Goal: Task Accomplishment & Management: Complete application form

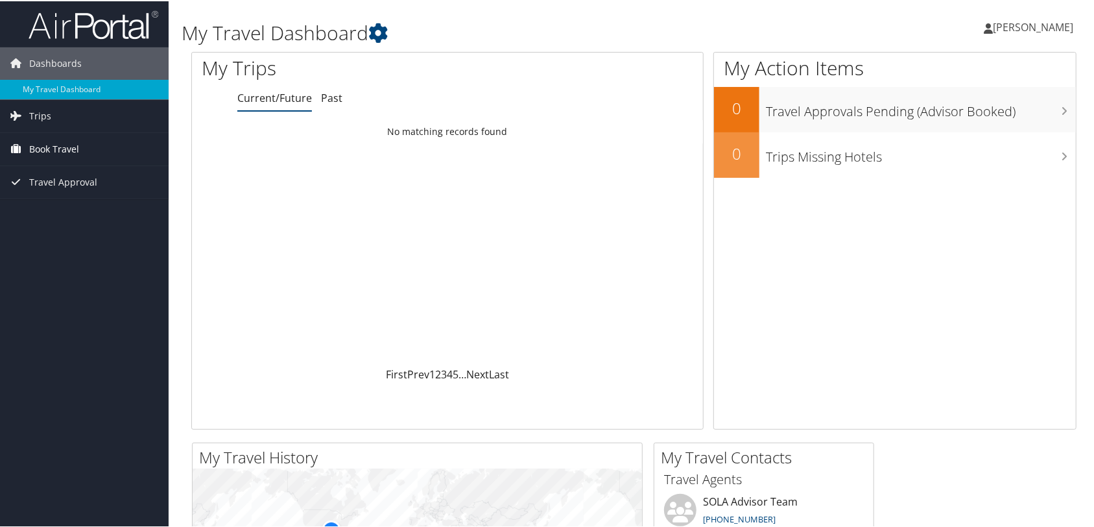
click at [56, 143] on span "Book Travel" at bounding box center [54, 148] width 50 height 32
click at [54, 192] on link "Book/Manage Online Trips" at bounding box center [84, 193] width 169 height 19
click at [1007, 27] on span "Haeyeon Yang" at bounding box center [1033, 26] width 80 height 14
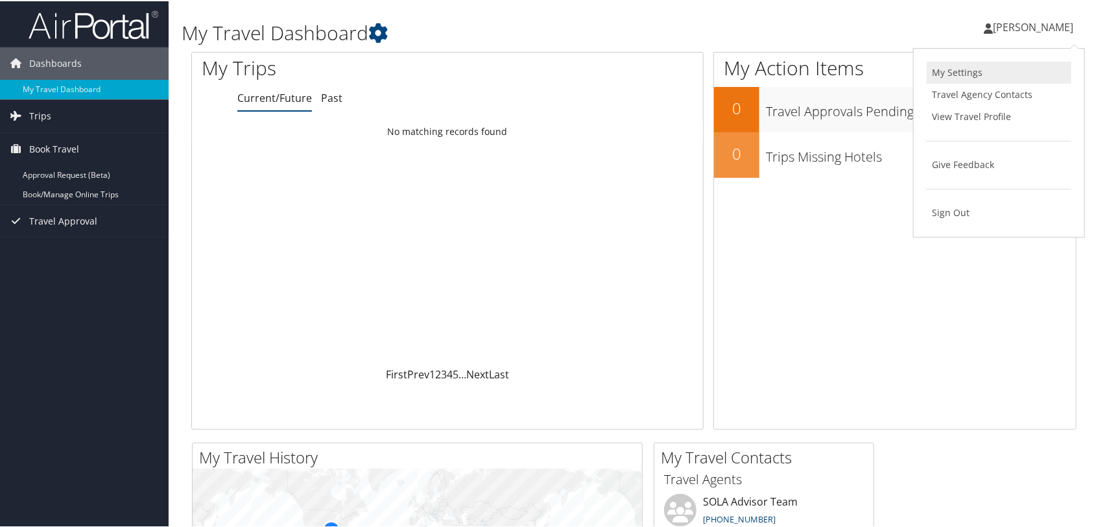
click at [958, 71] on link "My Settings" at bounding box center [999, 71] width 145 height 22
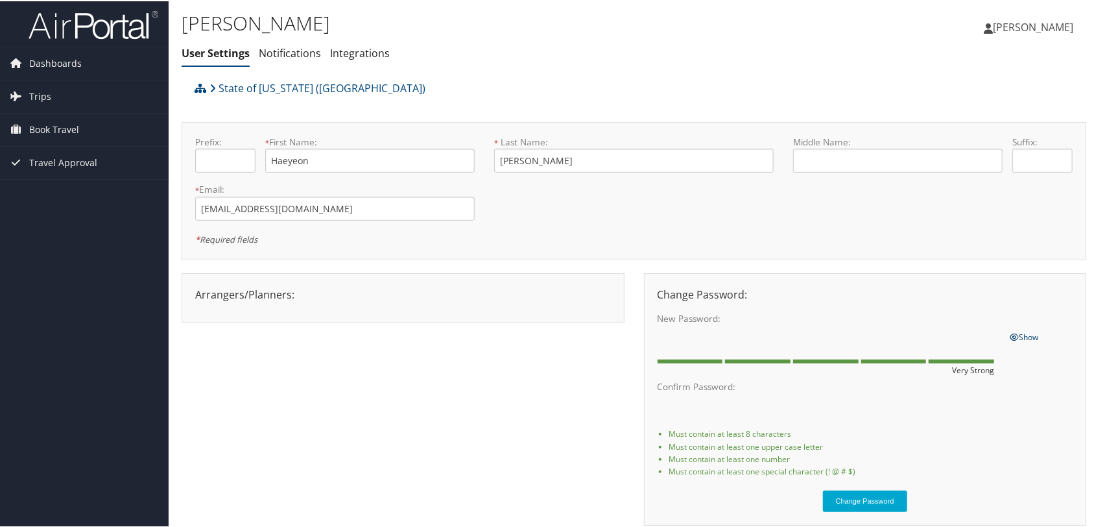
click at [1034, 335] on span "Show" at bounding box center [1024, 335] width 29 height 11
drag, startPoint x: 1011, startPoint y: 335, endPoint x: 611, endPoint y: 309, distance: 401.1
click at [611, 309] on div "Arrangers/Planners: Edit Arrangers & Planners Alicia Reynolds AMANDA DESHOTEL A…" at bounding box center [403, 296] width 443 height 49
click at [283, 55] on link "Notifications" at bounding box center [290, 52] width 62 height 14
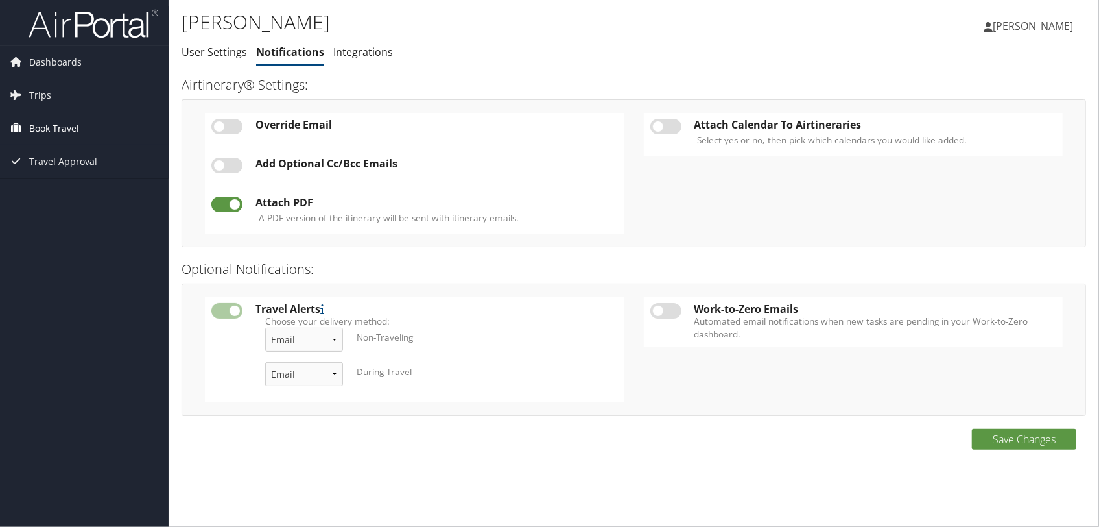
click at [54, 126] on span "Book Travel" at bounding box center [54, 128] width 50 height 32
click at [53, 121] on span "Book Travel" at bounding box center [54, 128] width 50 height 32
click at [58, 126] on span "Book Travel" at bounding box center [54, 128] width 50 height 32
click at [61, 151] on link "Approval Request (Beta)" at bounding box center [84, 154] width 169 height 19
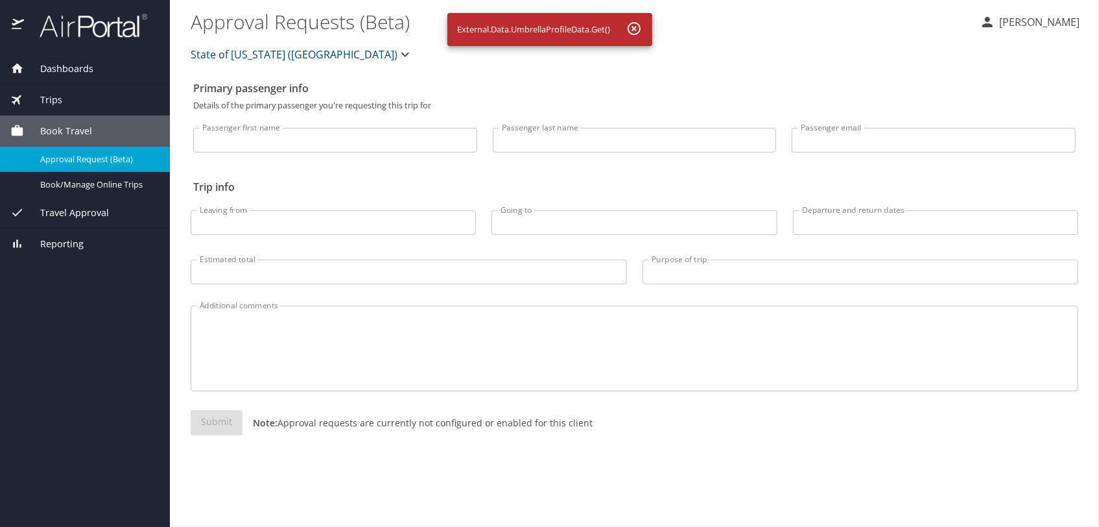
click at [633, 27] on icon "button" at bounding box center [634, 28] width 13 height 13
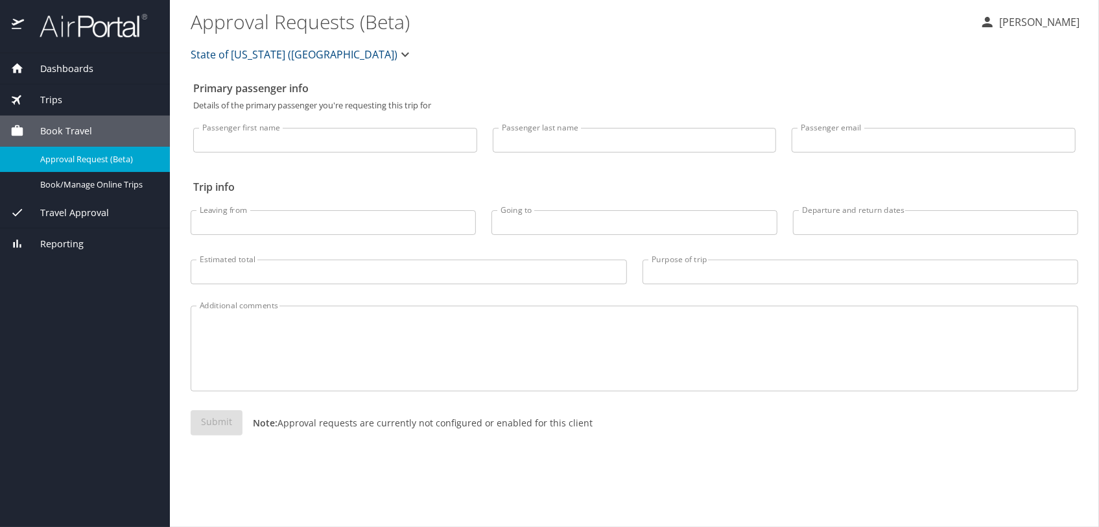
click at [342, 144] on input "Passenger first name" at bounding box center [335, 140] width 284 height 25
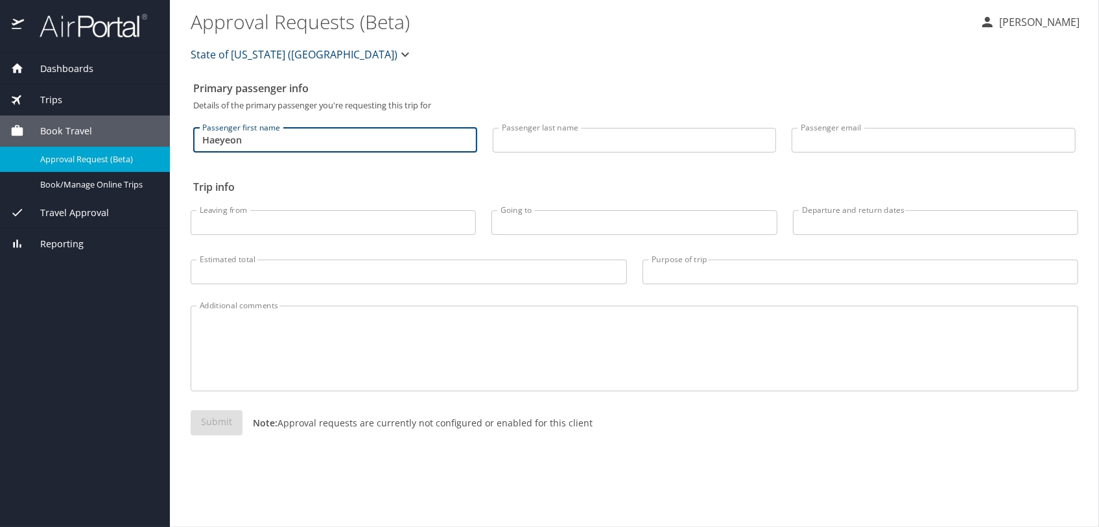
type input "Haeyeon"
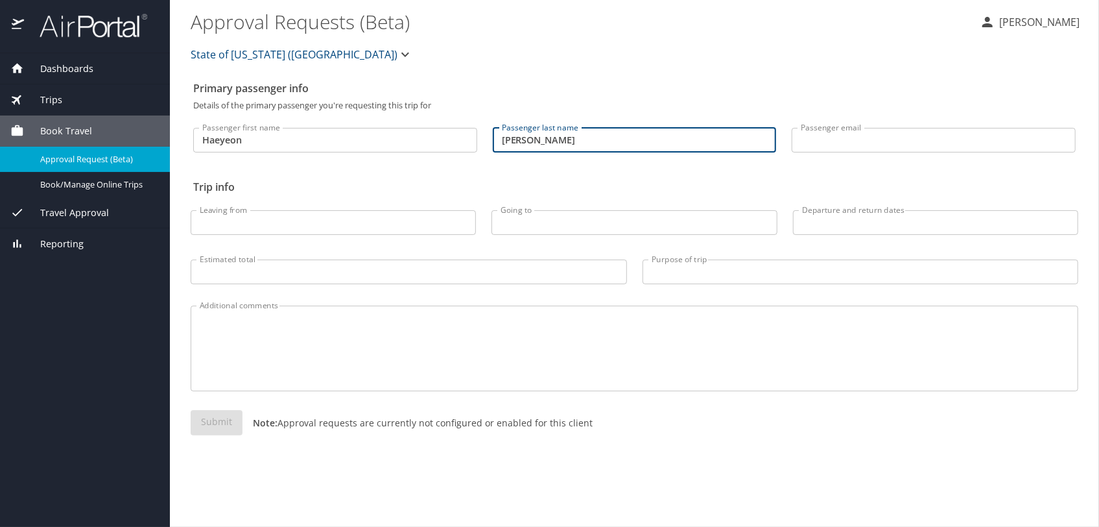
type input "Yang"
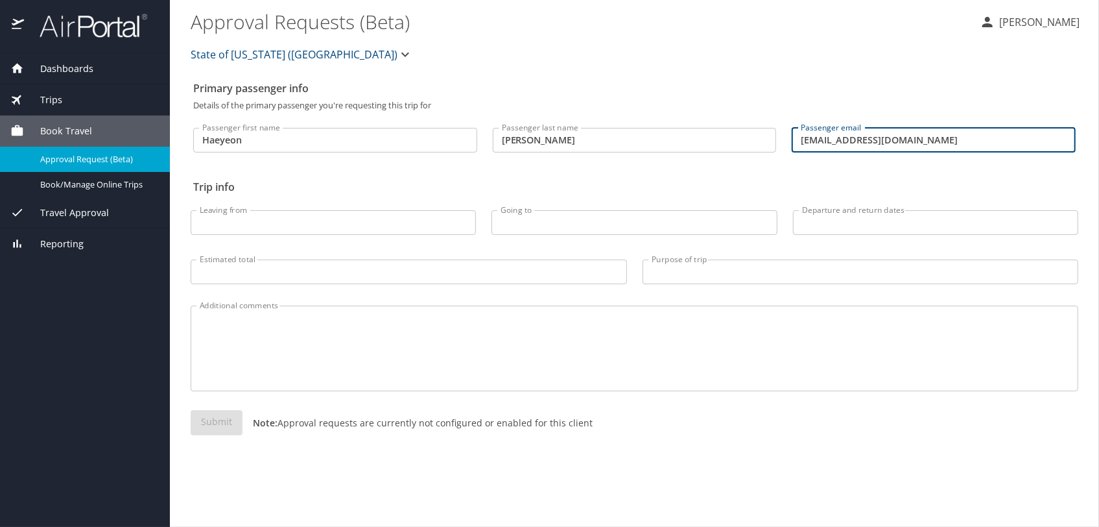
type input "yangh@gram.edu"
click at [327, 223] on input "Leaving from" at bounding box center [333, 222] width 285 height 25
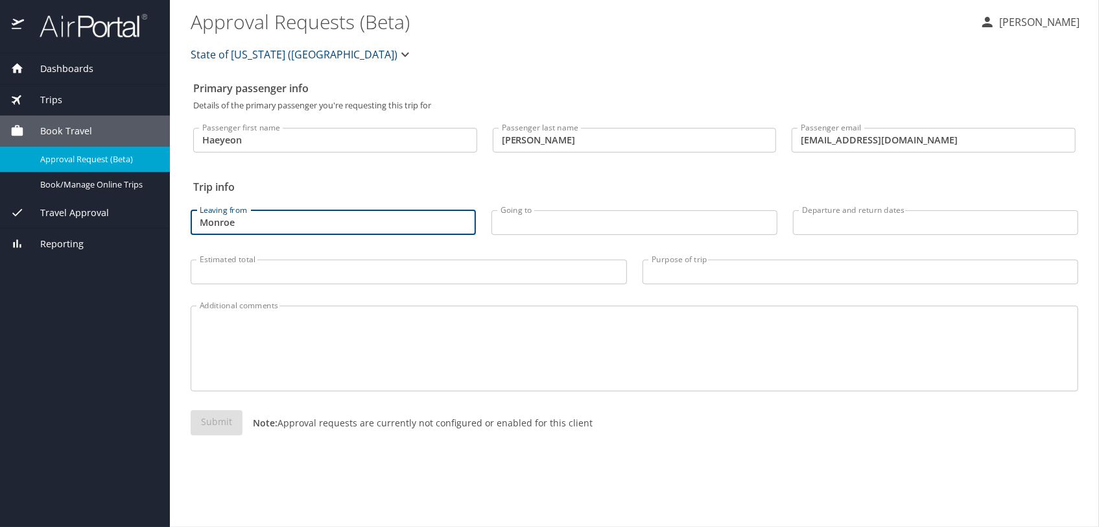
type input "Monroe"
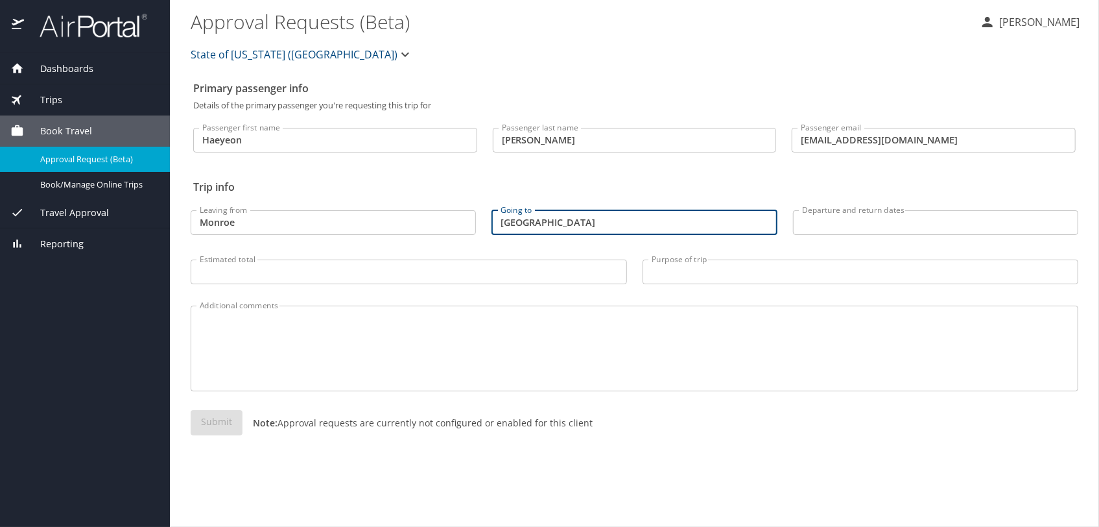
type input "Boston"
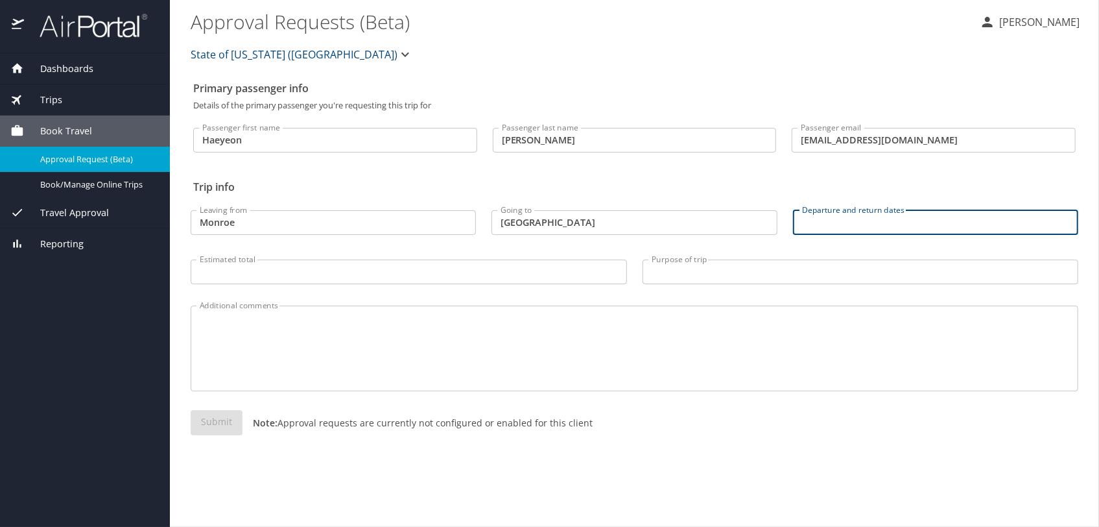
click at [836, 222] on input "Departure and return dates" at bounding box center [935, 222] width 285 height 25
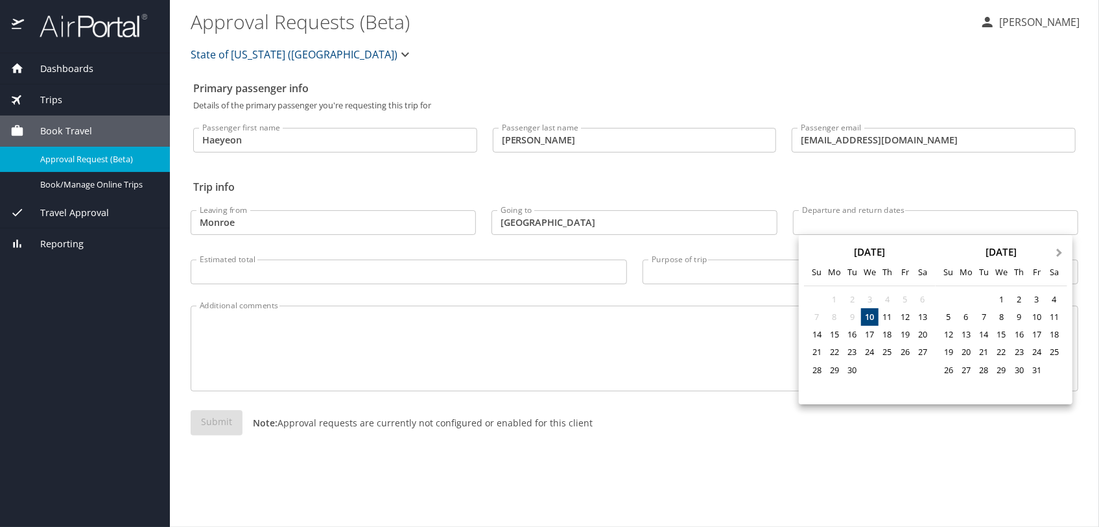
click at [1061, 255] on button "Next Month" at bounding box center [1061, 246] width 21 height 21
click at [949, 385] on div "30" at bounding box center [949, 388] width 18 height 18
click at [1060, 255] on span "Next Month" at bounding box center [1060, 253] width 0 height 15
click at [1040, 300] on div "5" at bounding box center [1037, 300] width 18 height 18
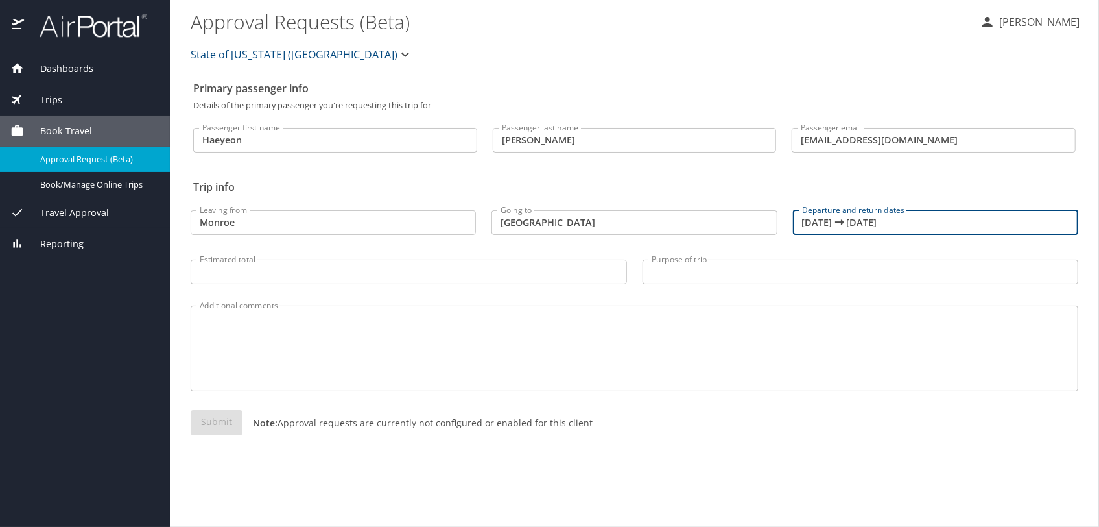
click at [817, 226] on input "11/30/2025 🠦 12/05/2025" at bounding box center [935, 222] width 285 height 25
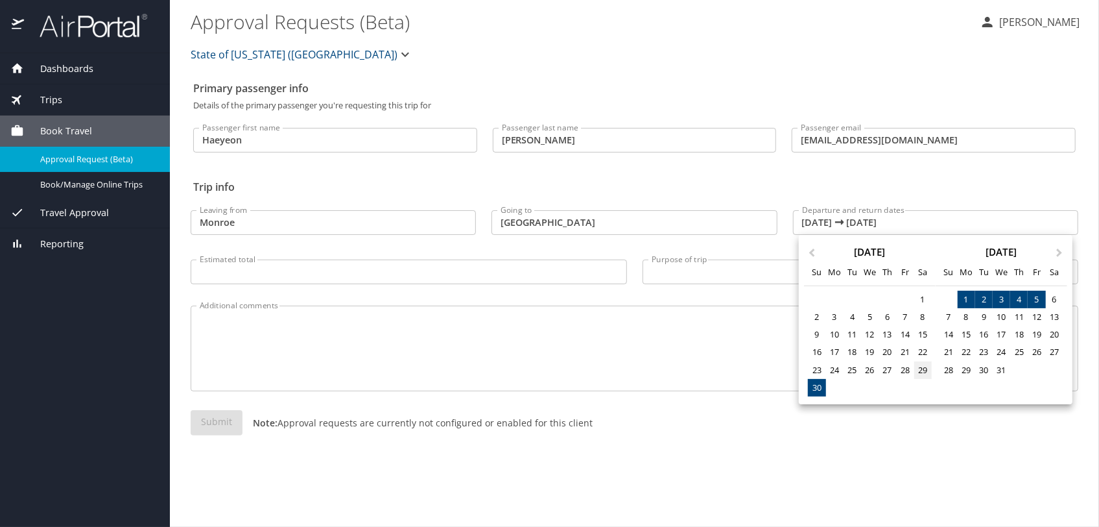
click at [926, 369] on div "29" at bounding box center [924, 370] width 18 height 18
click at [1036, 298] on div "5" at bounding box center [1037, 300] width 18 height 18
type input "11/29/2025 🠦 12/05/2025"
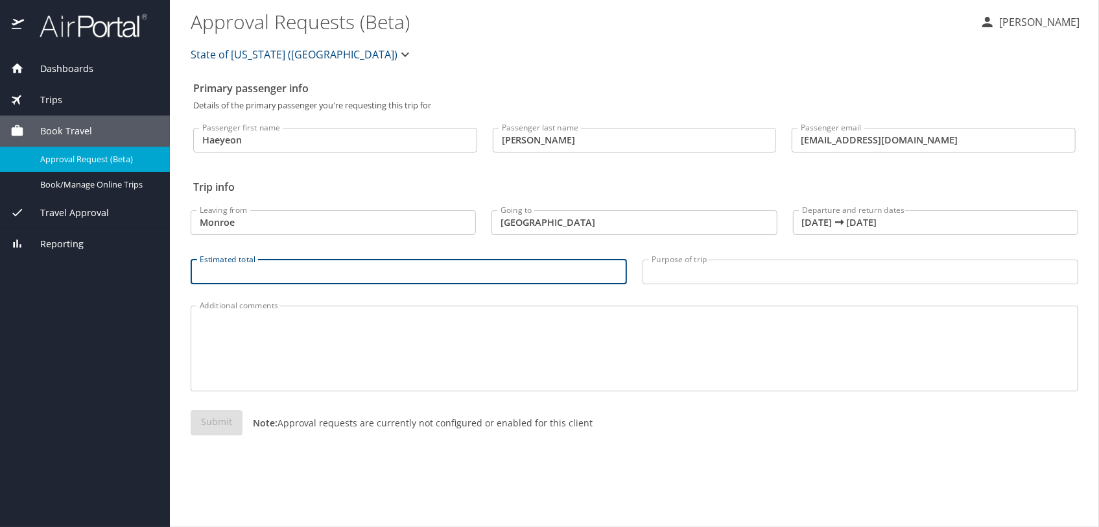
click at [477, 268] on input "Estimated total" at bounding box center [409, 271] width 437 height 25
click at [707, 270] on input "Purpose of trip" at bounding box center [861, 271] width 437 height 25
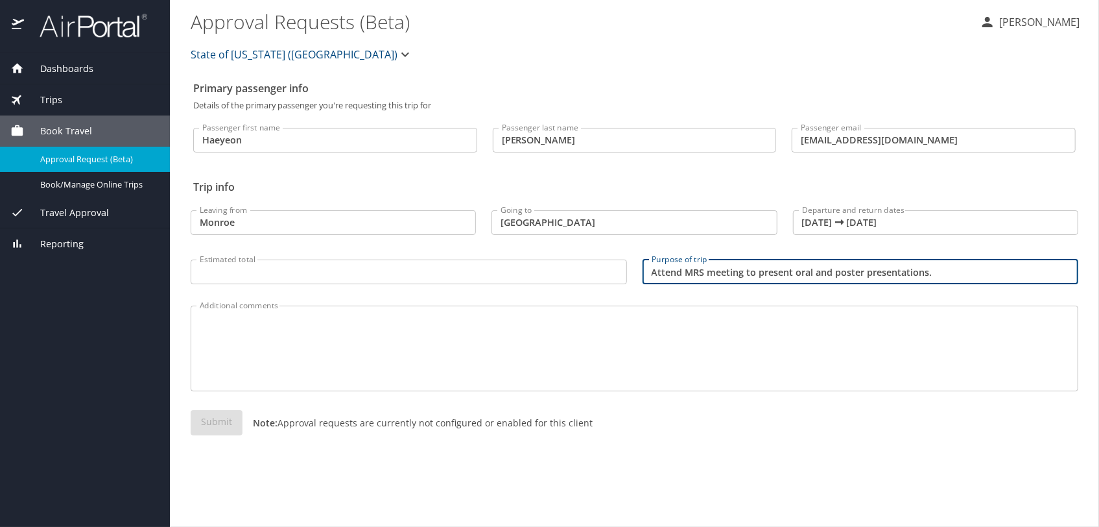
click at [754, 272] on input "Attend MRS meeting to present oral and poster presentations." at bounding box center [861, 271] width 437 height 25
type input "Attend MRS meeting and present oral and poster presentations."
click at [523, 272] on input "Estimated total" at bounding box center [409, 271] width 437 height 25
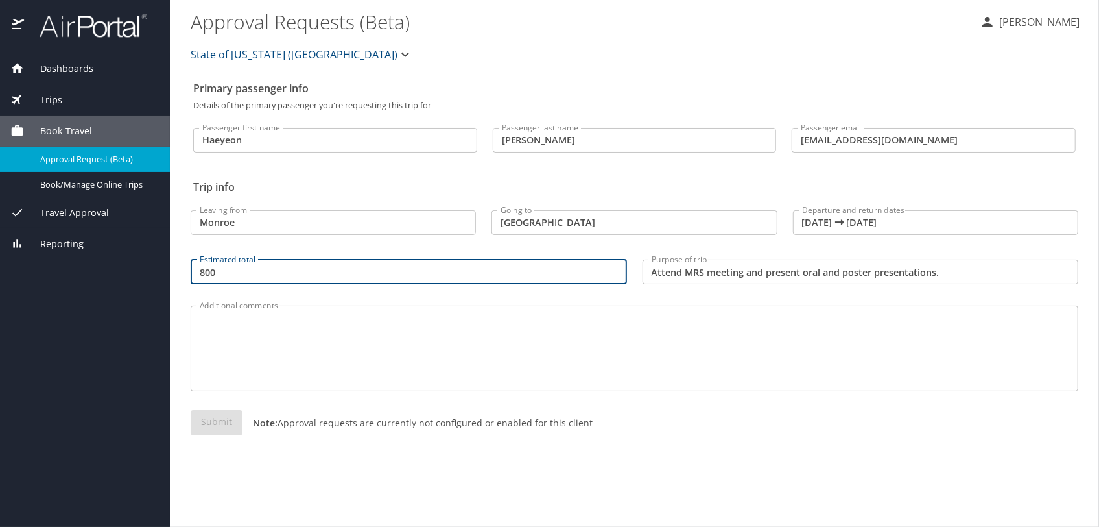
type input "800"
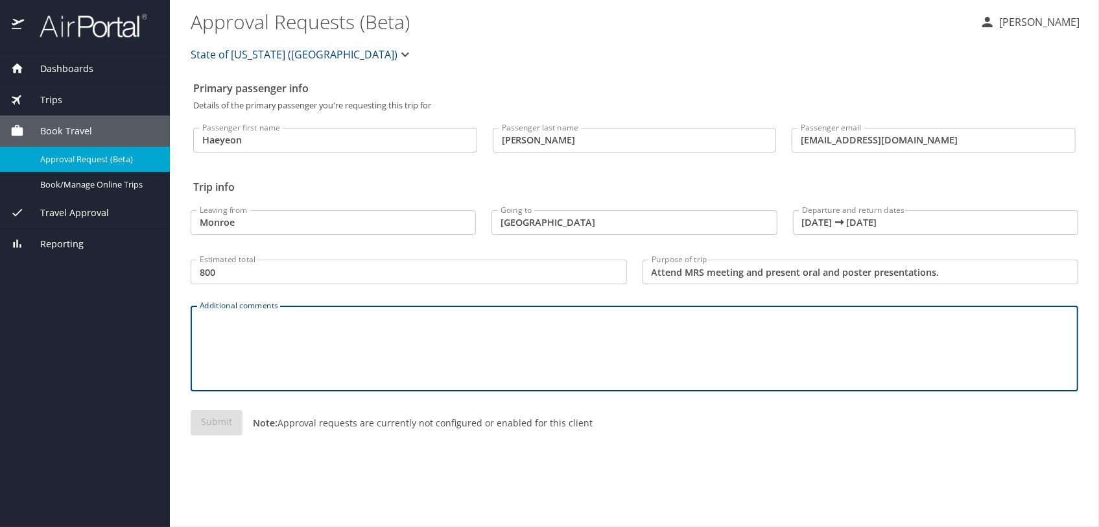
click at [438, 335] on textarea "Additional comments" at bounding box center [635, 349] width 870 height 62
type textarea "na"
click at [214, 424] on div "Submit Note: Approval requests are currently not configured or enabled for this…" at bounding box center [635, 433] width 888 height 46
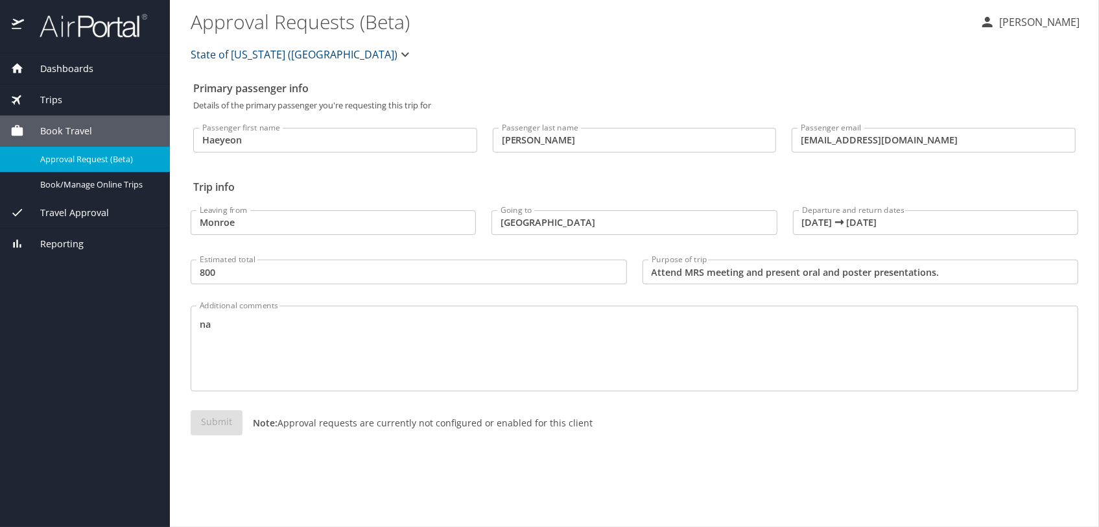
click at [402, 55] on icon "button" at bounding box center [406, 55] width 8 height 5
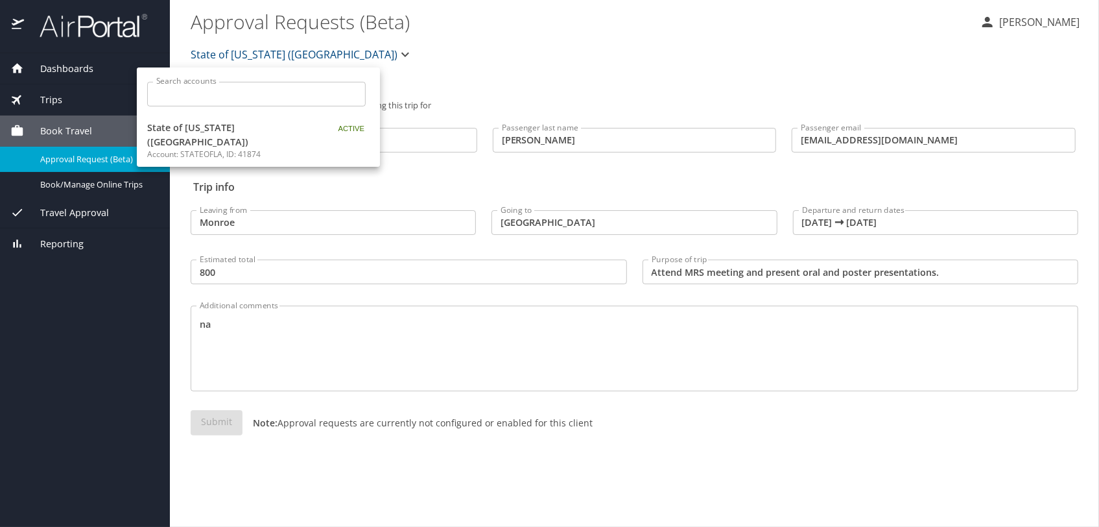
click at [319, 55] on div at bounding box center [549, 263] width 1099 height 527
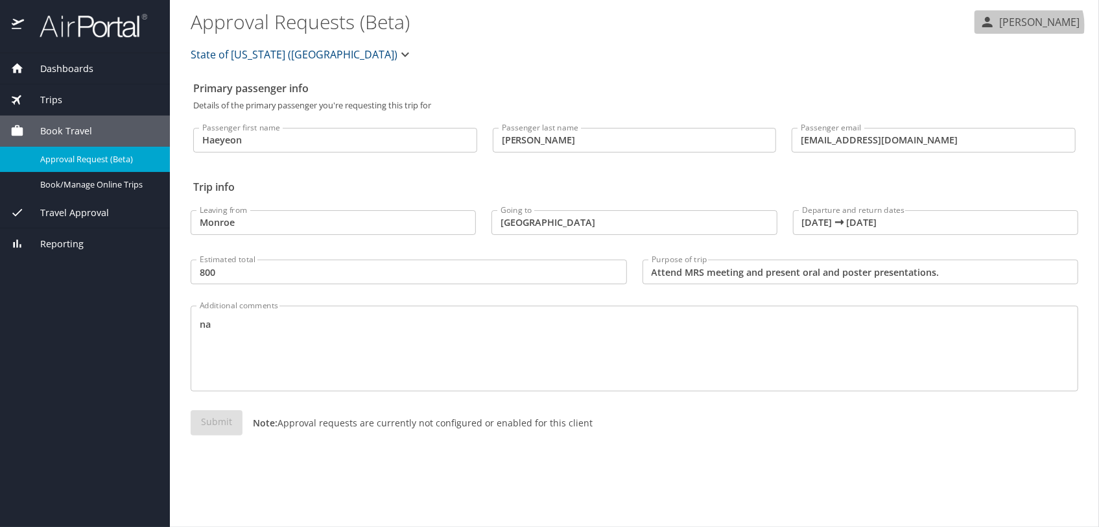
click at [1040, 25] on p "[PERSON_NAME]" at bounding box center [1038, 22] width 84 height 16
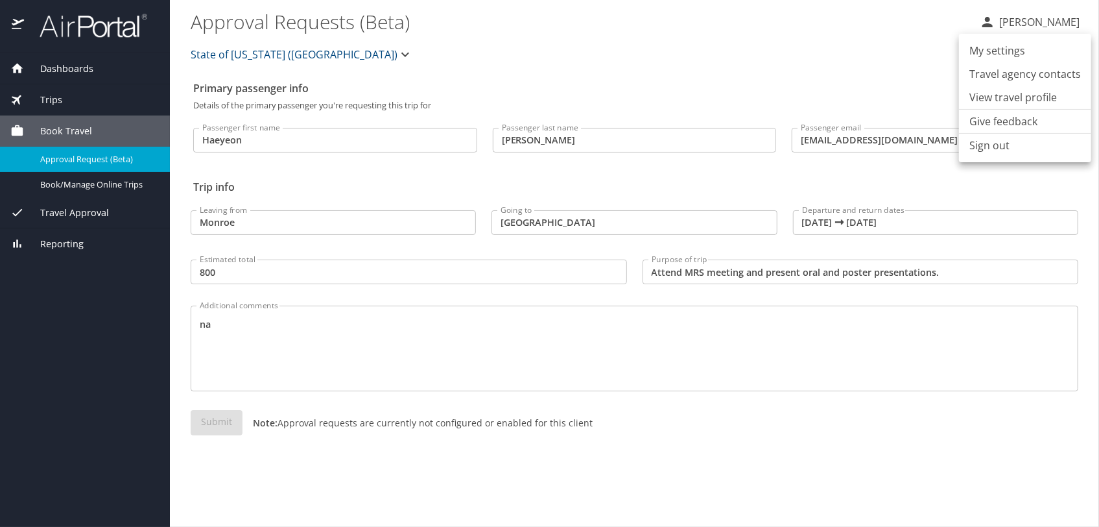
click at [1028, 73] on li "Travel agency contacts" at bounding box center [1025, 73] width 132 height 23
